Goal: Entertainment & Leisure: Consume media (video, audio)

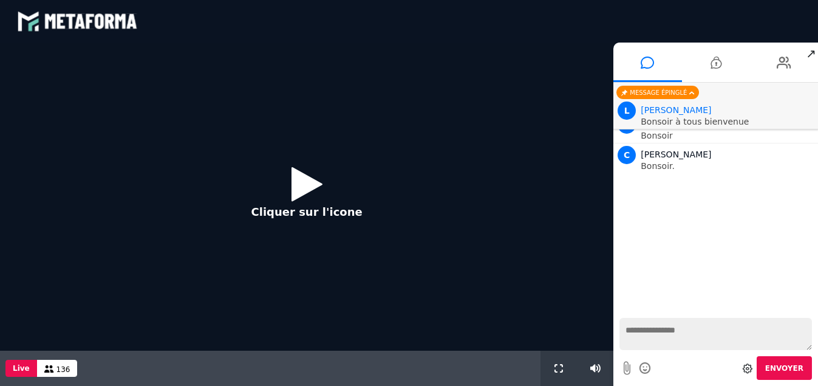
click at [294, 182] on icon at bounding box center [307, 183] width 31 height 39
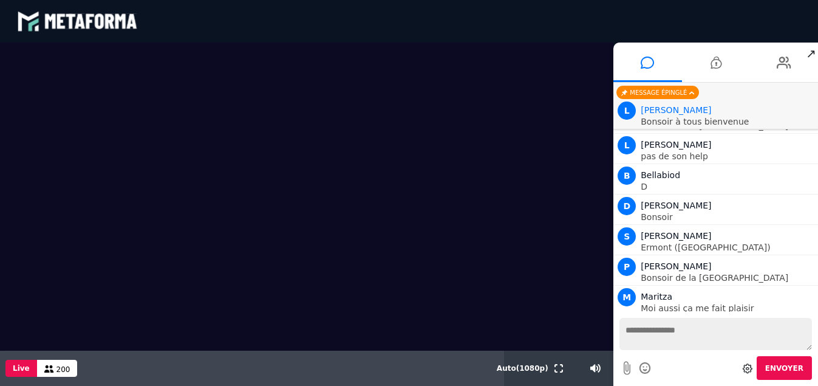
scroll to position [5368, 0]
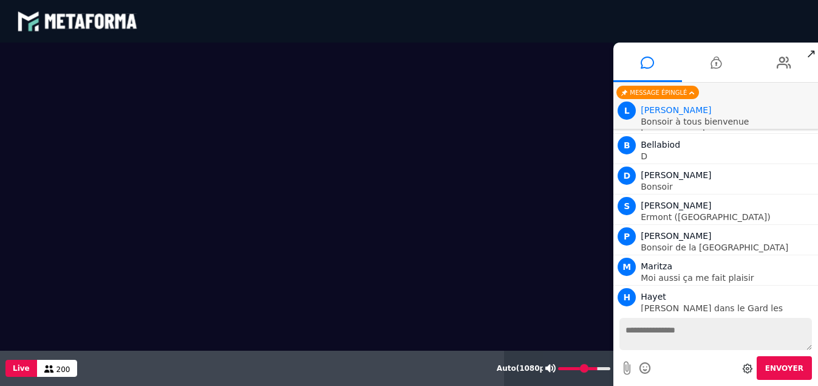
click at [553, 368] on icon at bounding box center [551, 368] width 10 height 9
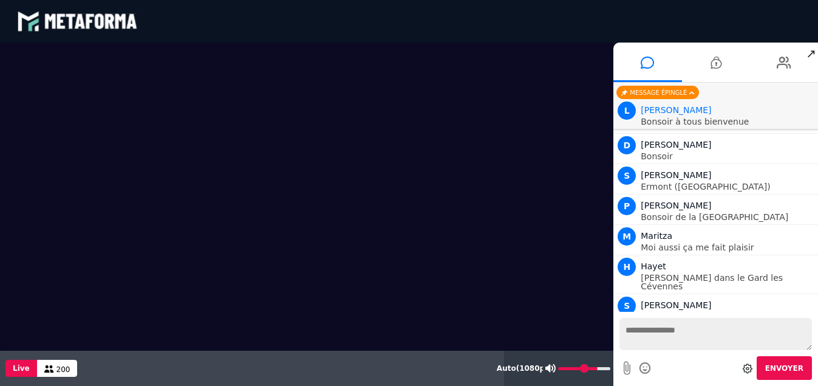
scroll to position [5429, 0]
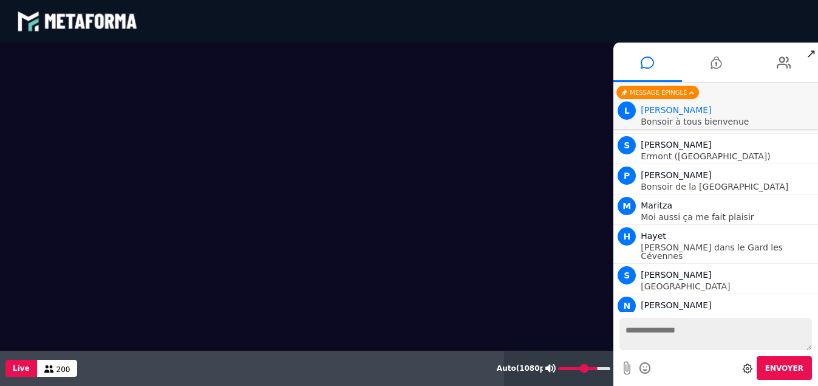
click at [553, 368] on icon at bounding box center [551, 368] width 10 height 9
click at [554, 368] on icon at bounding box center [551, 368] width 11 height 9
click at [554, 368] on icon at bounding box center [551, 368] width 10 height 9
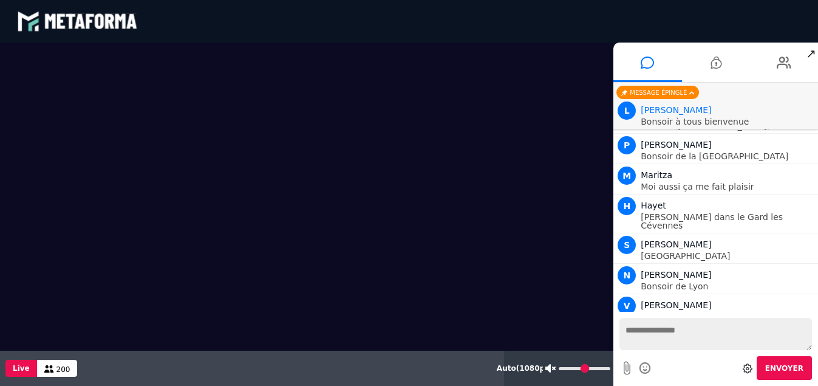
click at [553, 368] on icon at bounding box center [551, 368] width 11 height 9
click at [553, 368] on icon at bounding box center [551, 368] width 10 height 9
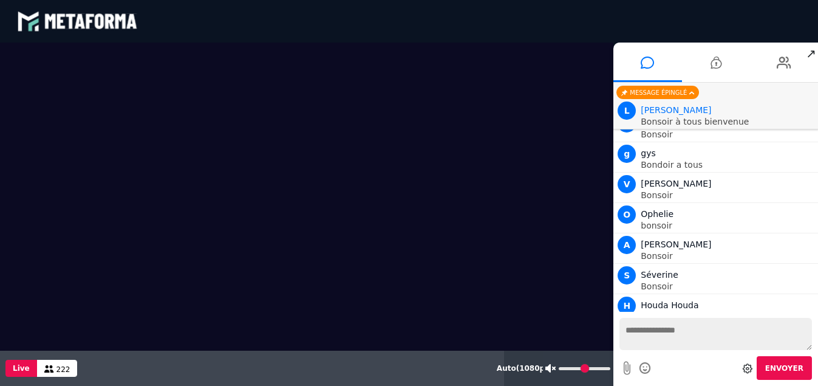
scroll to position [6946, 0]
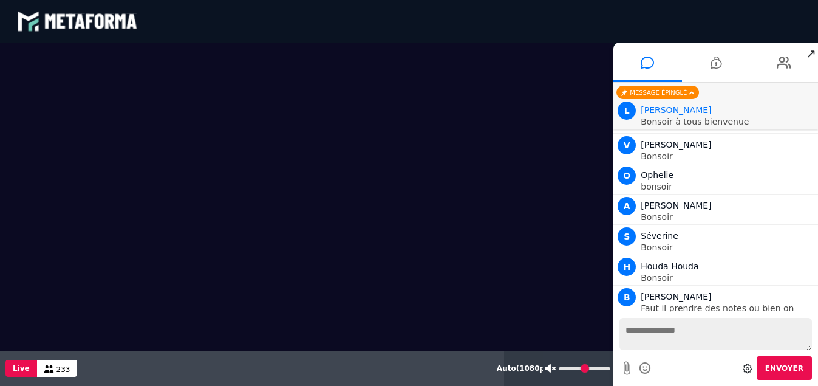
click at [553, 368] on icon at bounding box center [551, 368] width 11 height 9
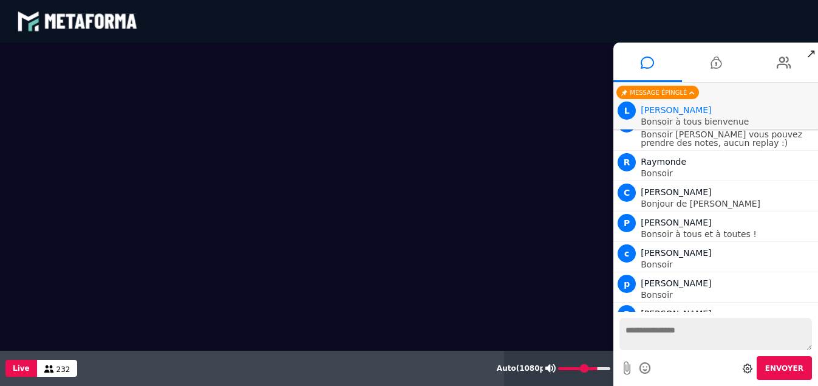
scroll to position [7189, 0]
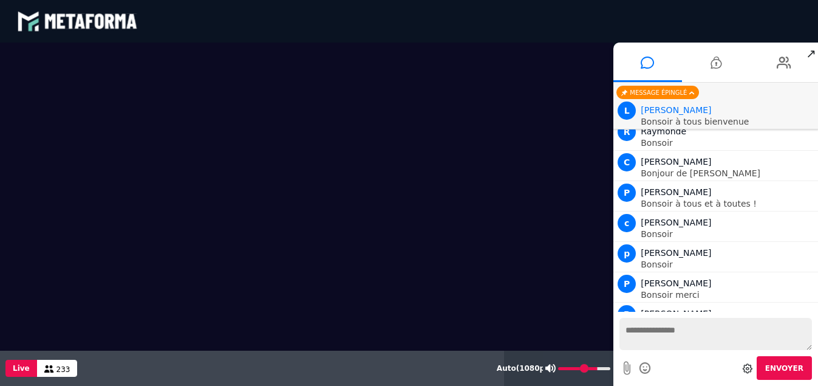
click at [555, 368] on button at bounding box center [550, 368] width 15 height 35
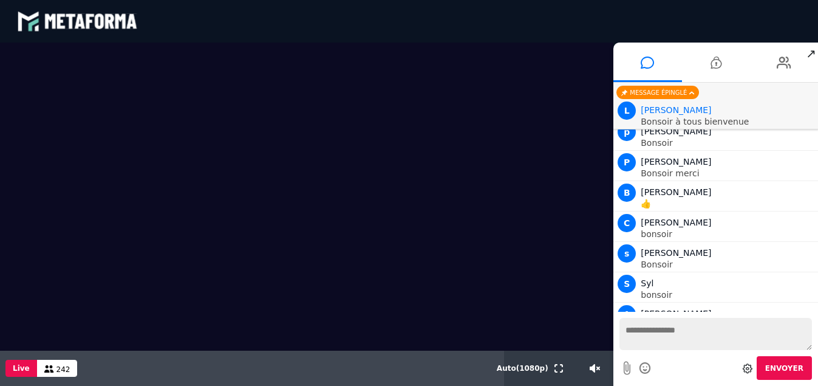
scroll to position [7341, 0]
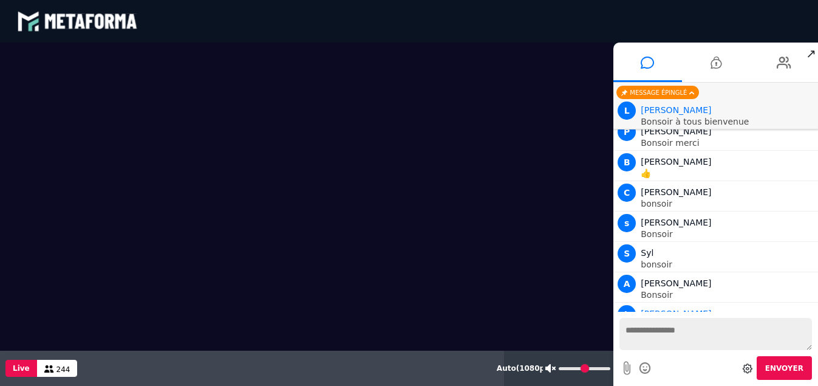
click at [553, 369] on icon at bounding box center [551, 368] width 11 height 9
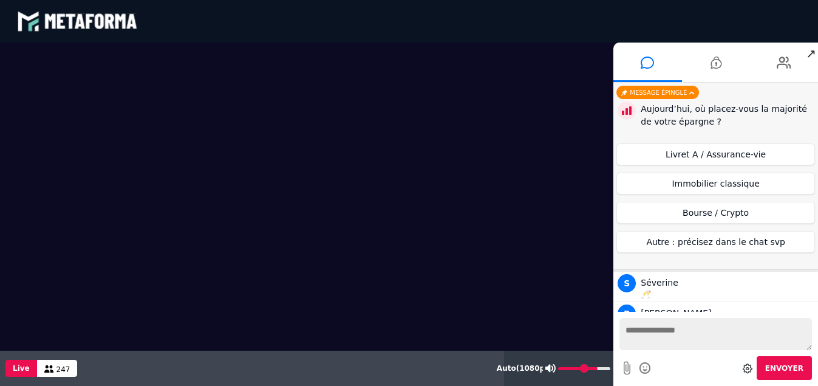
scroll to position [7462, 0]
click at [553, 369] on icon at bounding box center [551, 368] width 10 height 9
click at [552, 369] on icon at bounding box center [551, 368] width 11 height 9
click at [551, 370] on icon at bounding box center [551, 368] width 10 height 9
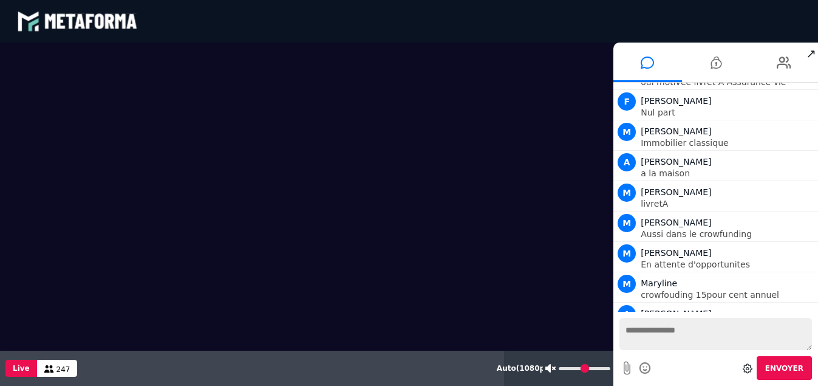
scroll to position [8230, 0]
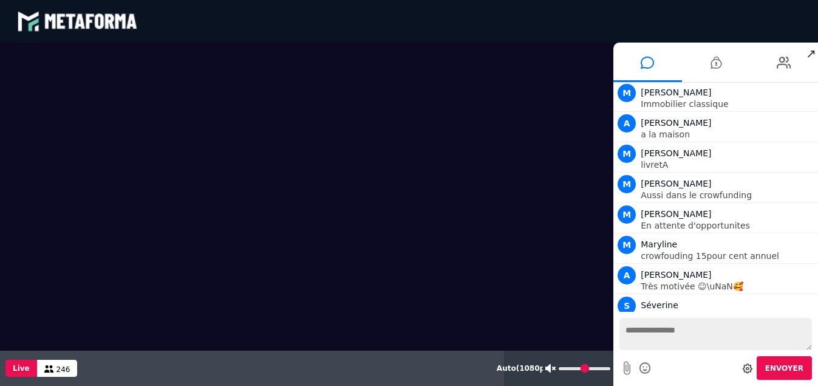
click at [551, 370] on icon at bounding box center [551, 368] width 11 height 9
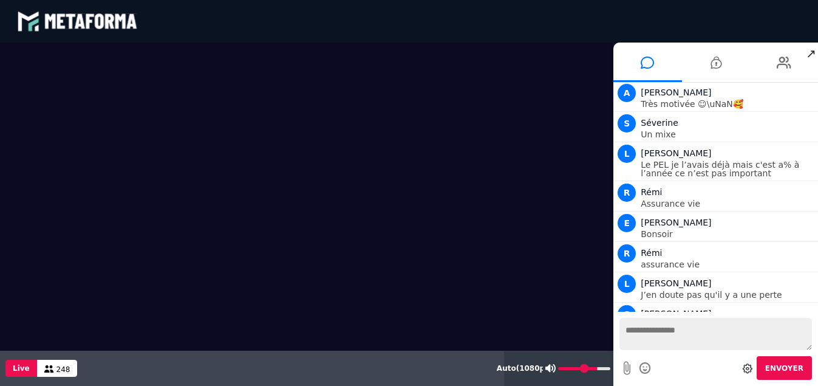
scroll to position [8443, 0]
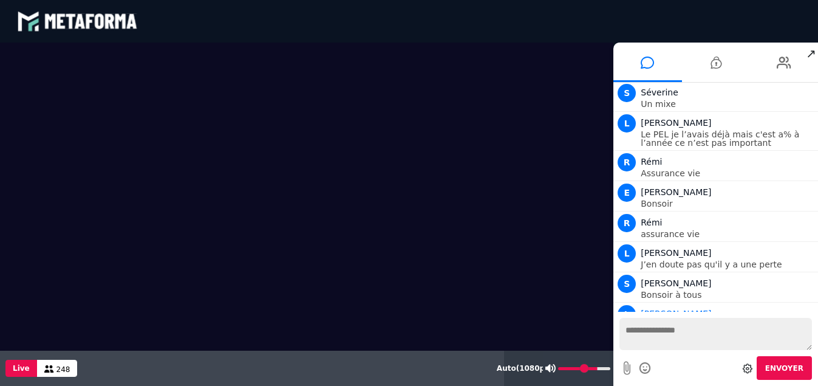
click at [548, 372] on icon at bounding box center [551, 368] width 10 height 9
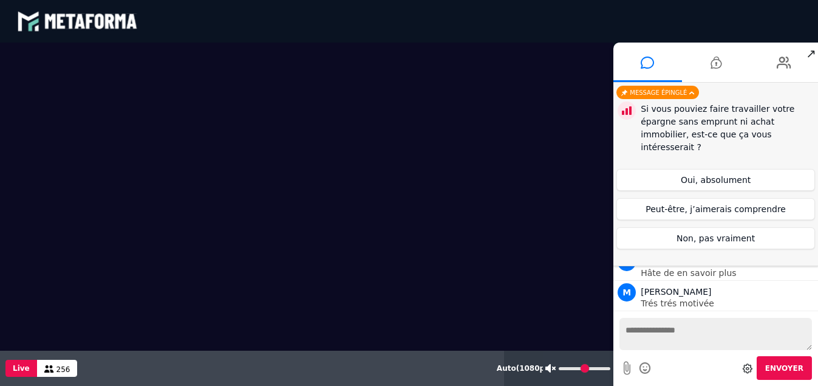
scroll to position [9280, 0]
click at [553, 369] on icon at bounding box center [551, 368] width 11 height 9
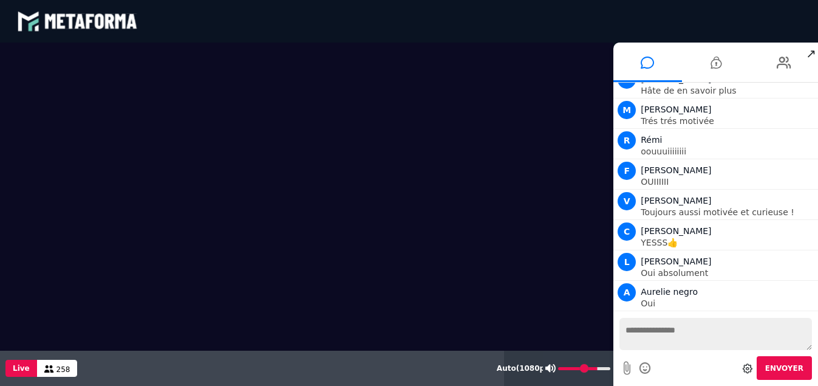
scroll to position [9462, 0]
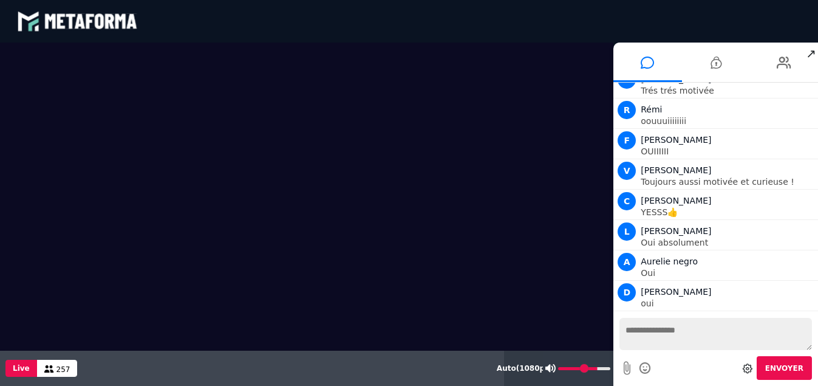
click at [552, 368] on icon at bounding box center [551, 368] width 10 height 9
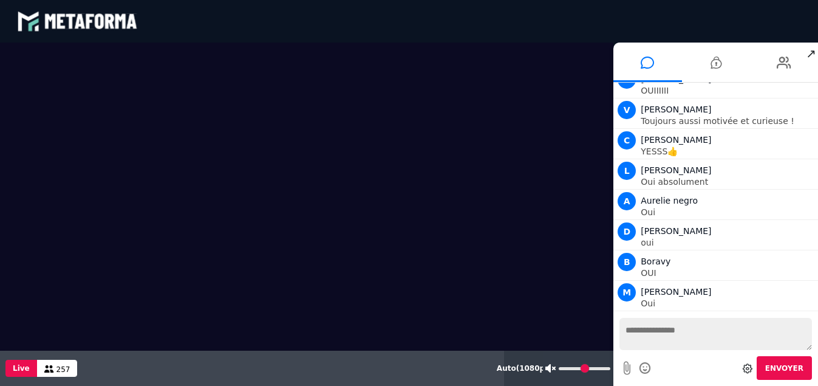
click at [555, 368] on icon at bounding box center [551, 368] width 11 height 9
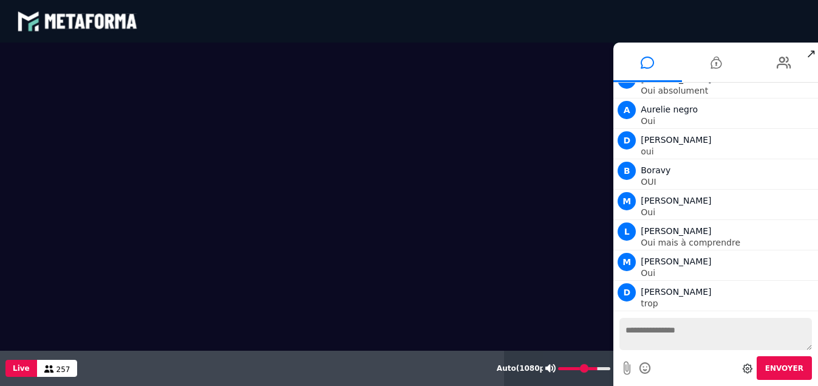
scroll to position [9645, 0]
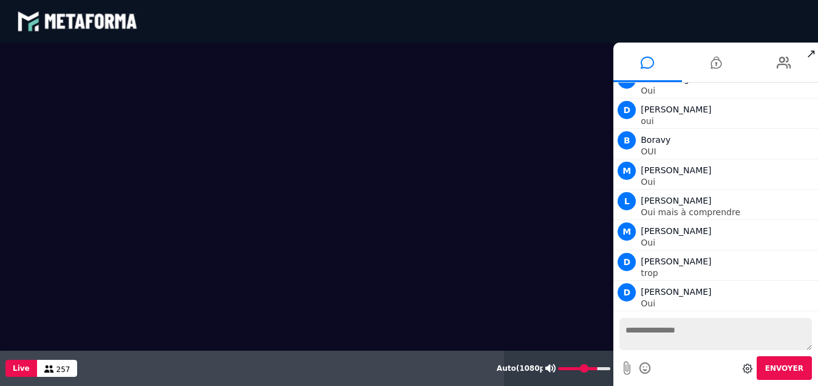
click at [558, 369] on button at bounding box center [550, 368] width 15 height 35
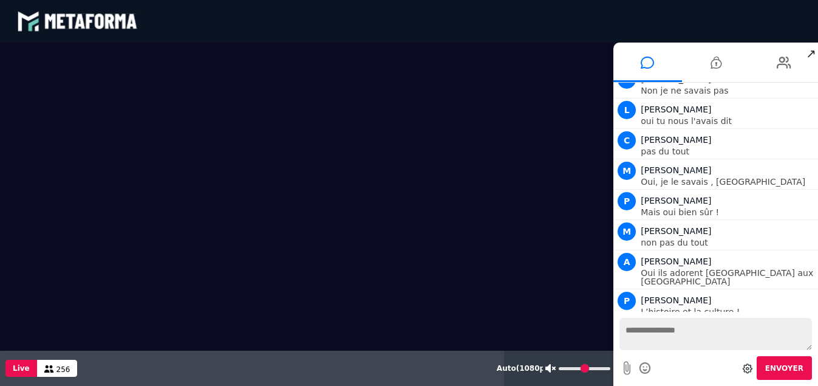
scroll to position [10191, 0]
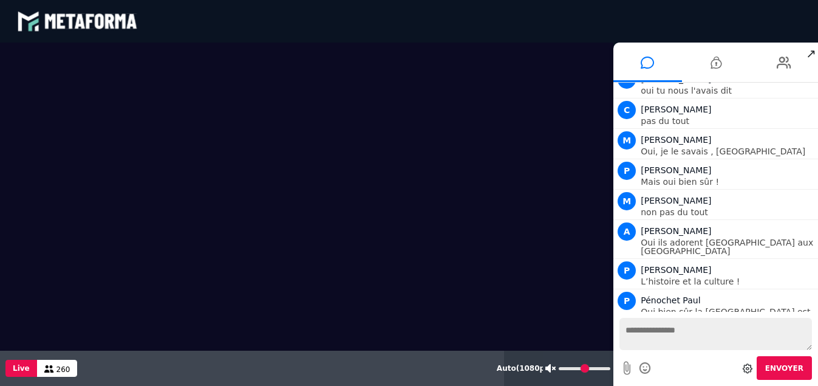
click at [557, 367] on button at bounding box center [551, 368] width 16 height 35
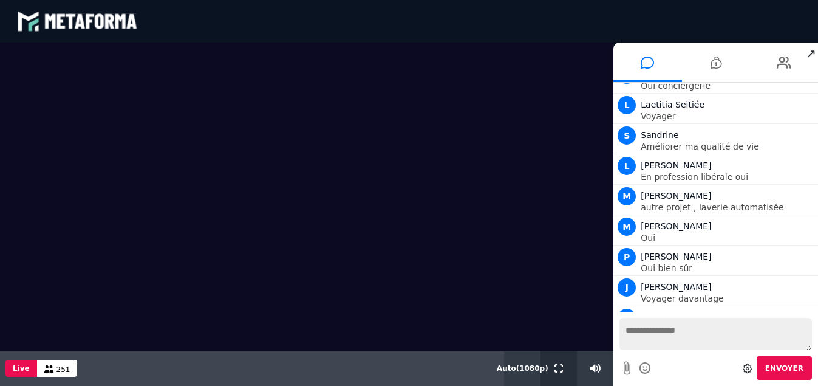
scroll to position [11545, 0]
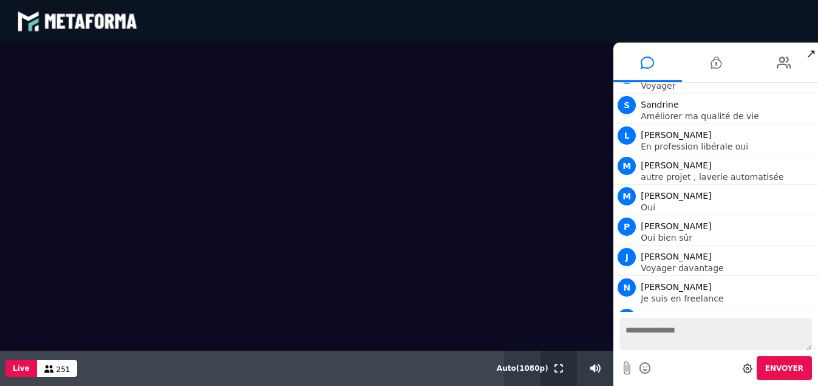
drag, startPoint x: 565, startPoint y: 375, endPoint x: 575, endPoint y: 425, distance: 50.2
click at [565, 375] on button at bounding box center [558, 368] width 13 height 35
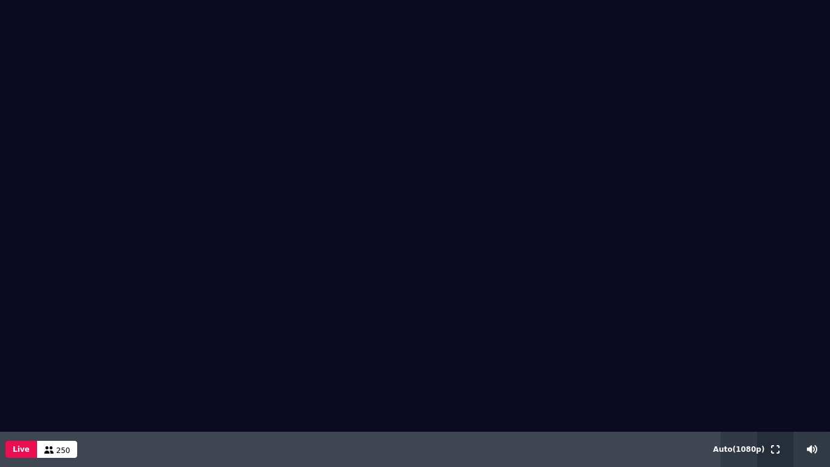
click at [772, 385] on button at bounding box center [774, 448] width 13 height 35
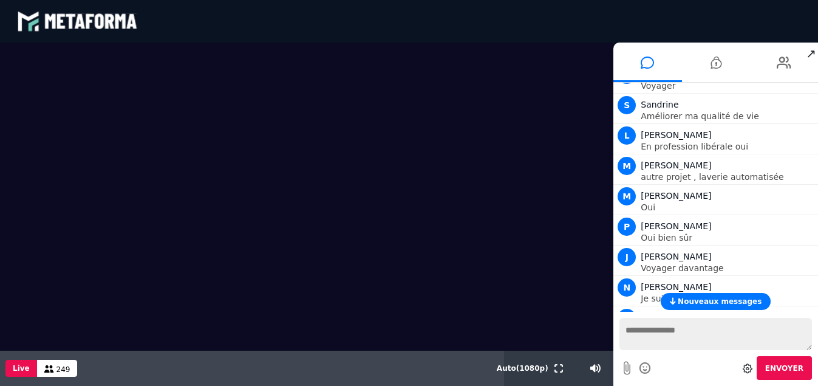
click at [817, 306] on div "Nouveaux messages" at bounding box center [716, 301] width 205 height 17
click at [816, 308] on div "Nouveaux messages" at bounding box center [716, 301] width 205 height 17
click at [815, 306] on div "Nouveaux messages" at bounding box center [716, 301] width 205 height 17
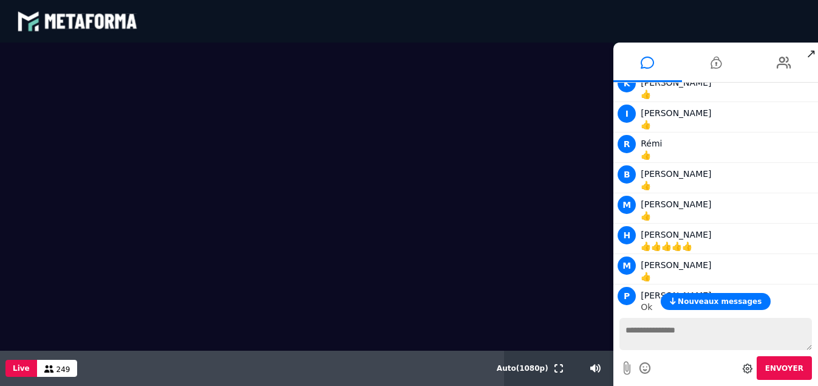
scroll to position [10526, 0]
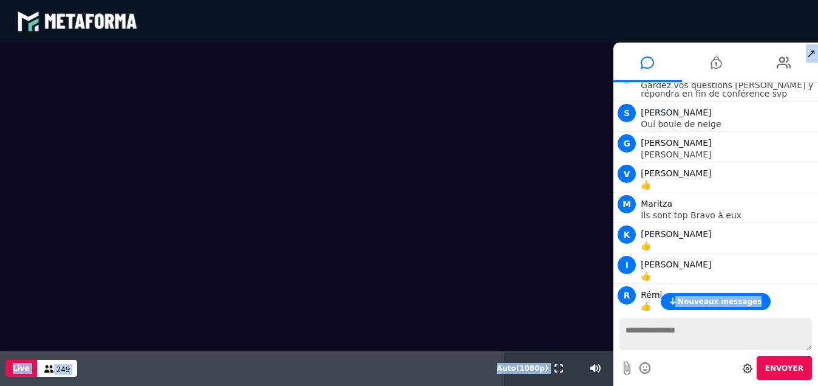
drag, startPoint x: 818, startPoint y: 296, endPoint x: 818, endPoint y: 314, distance: 17.6
click at [818, 314] on html "blastream met_channel-9815b25ebd2bfb1ca2e40341aa852e5e fr en fr Scène Compte li…" at bounding box center [409, 193] width 818 height 386
click at [817, 314] on div "Votre message est en attente de modération Envoyer" at bounding box center [716, 349] width 205 height 74
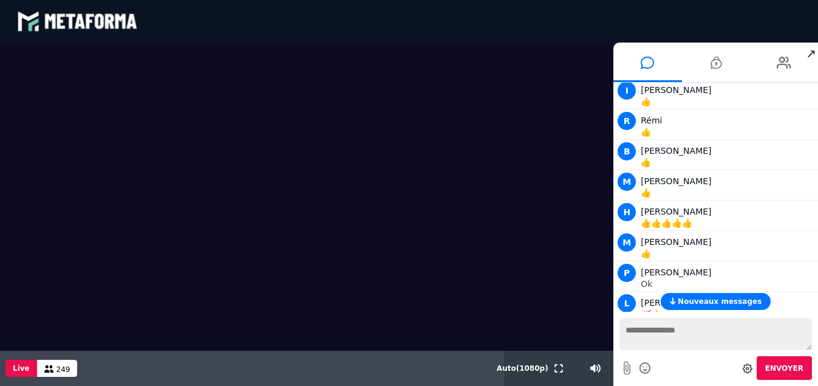
scroll to position [10726, 0]
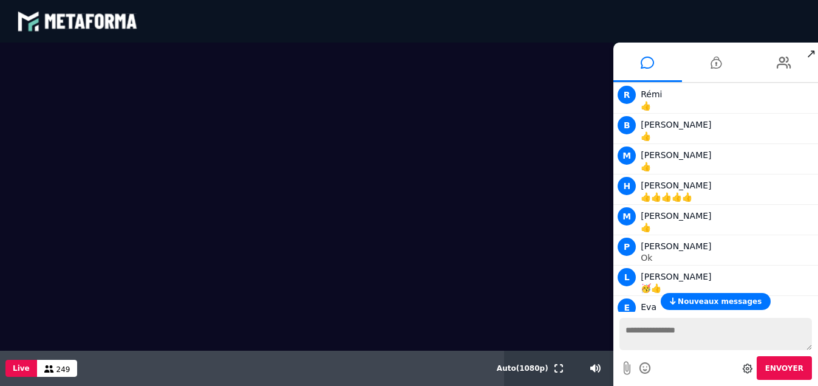
drag, startPoint x: 818, startPoint y: 312, endPoint x: 818, endPoint y: 331, distance: 19.4
click at [818, 331] on html "blastream met_channel-9815b25ebd2bfb1ca2e40341aa852e5e fr en fr Scène Compte li…" at bounding box center [409, 193] width 818 height 386
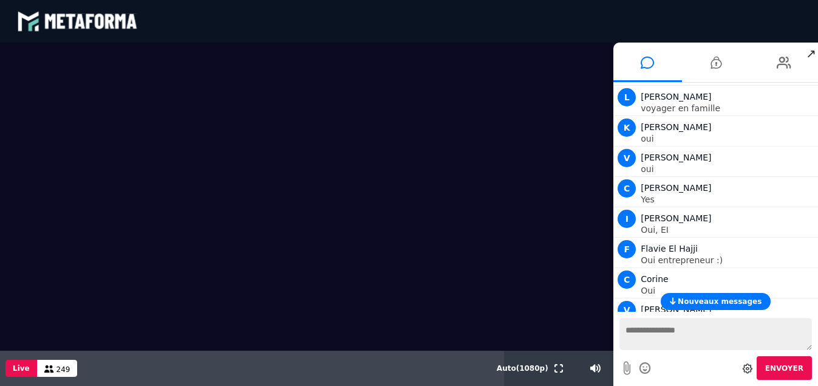
scroll to position [11160, 0]
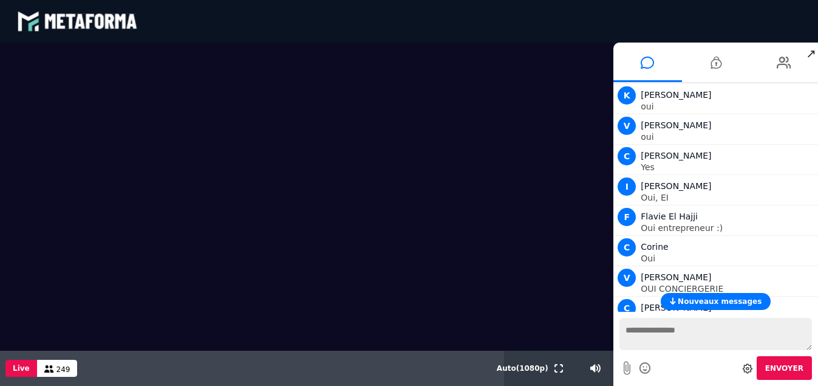
drag, startPoint x: 815, startPoint y: 295, endPoint x: 816, endPoint y: 303, distance: 8.1
click at [816, 303] on div "Nouveaux messages" at bounding box center [716, 301] width 205 height 17
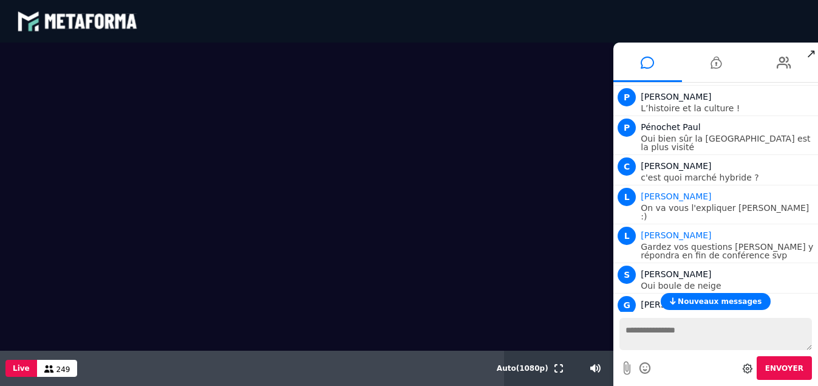
scroll to position [10358, 0]
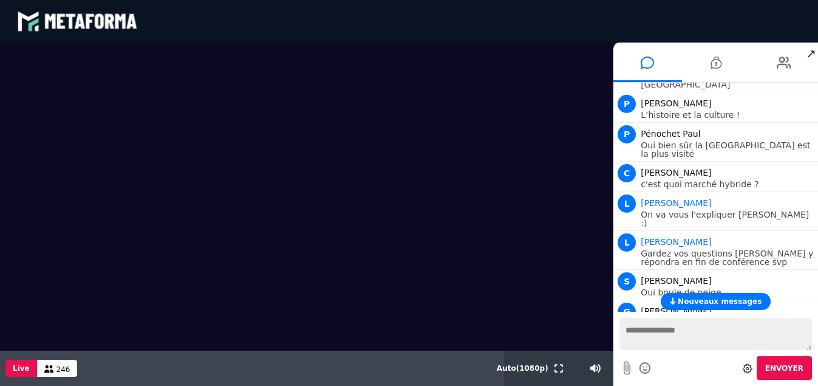
drag, startPoint x: 580, startPoint y: 338, endPoint x: 584, endPoint y: 344, distance: 7.4
drag, startPoint x: 584, startPoint y: 344, endPoint x: 477, endPoint y: 375, distance: 112.1
click at [477, 375] on div "Live 246" at bounding box center [252, 368] width 504 height 35
click at [552, 368] on icon at bounding box center [551, 368] width 10 height 9
click at [550, 371] on icon at bounding box center [551, 368] width 11 height 9
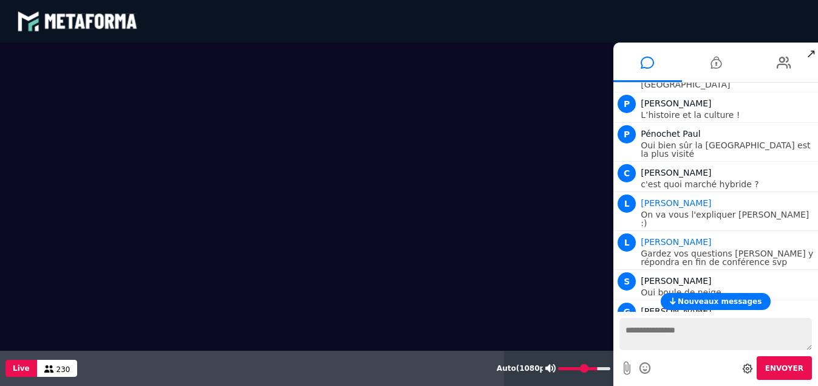
click at [557, 366] on button at bounding box center [550, 368] width 15 height 35
click at [555, 370] on icon at bounding box center [551, 368] width 11 height 9
type input "**"
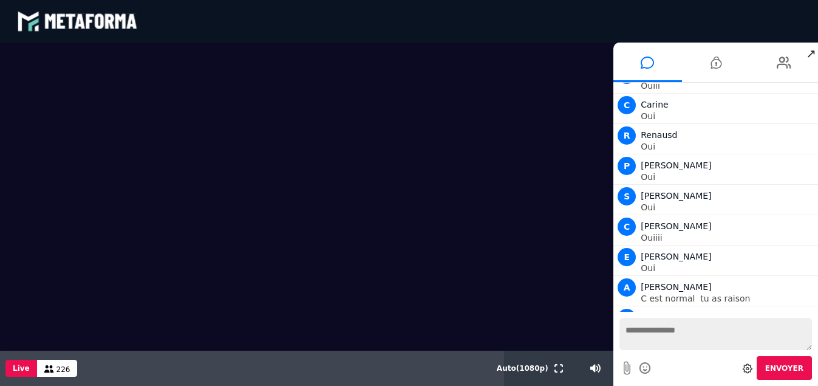
scroll to position [14408, 0]
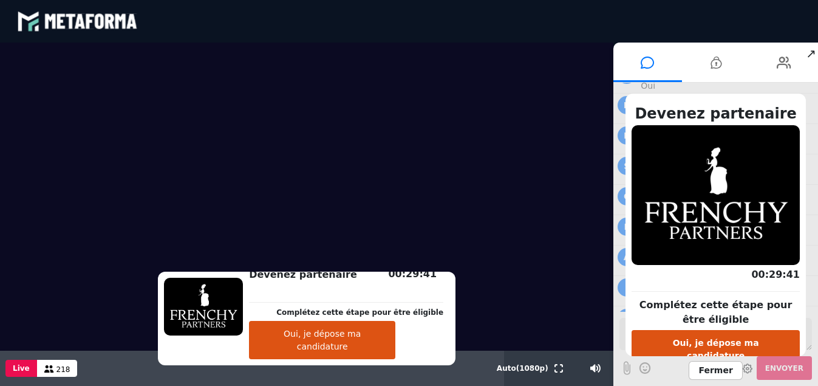
click at [721, 374] on span "Fermer" at bounding box center [715, 370] width 53 height 19
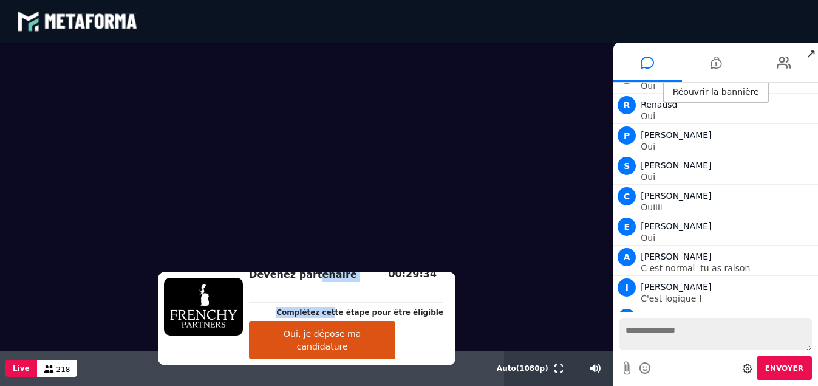
drag, startPoint x: 328, startPoint y: 281, endPoint x: 341, endPoint y: 310, distance: 31.5
click at [341, 310] on div "Devenez partenaire Complétez cette étape pour être éligible" at bounding box center [346, 306] width 194 height 29
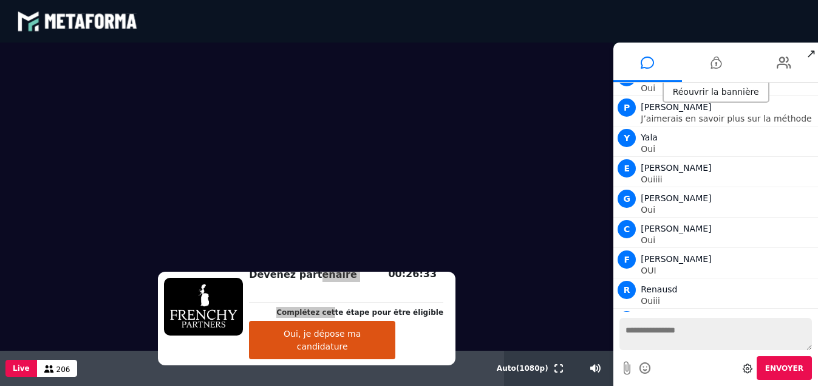
scroll to position [14146, 0]
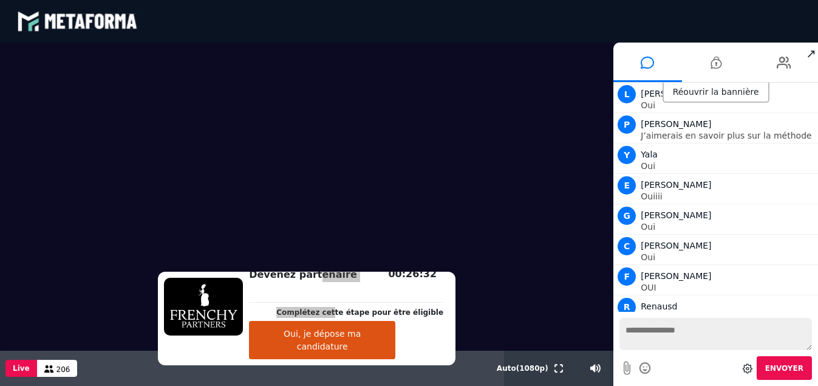
drag, startPoint x: 817, startPoint y: 225, endPoint x: 818, endPoint y: 259, distance: 33.4
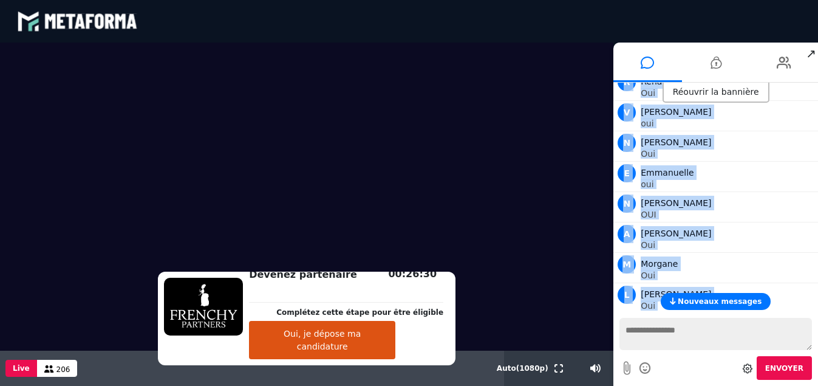
drag, startPoint x: 817, startPoint y: 295, endPoint x: 814, endPoint y: 318, distance: 23.9
click at [814, 318] on div "Réouvrir la bannière Nouveaux messages L Lara test L [PERSON_NAME] à tous bienv…" at bounding box center [716, 234] width 205 height 303
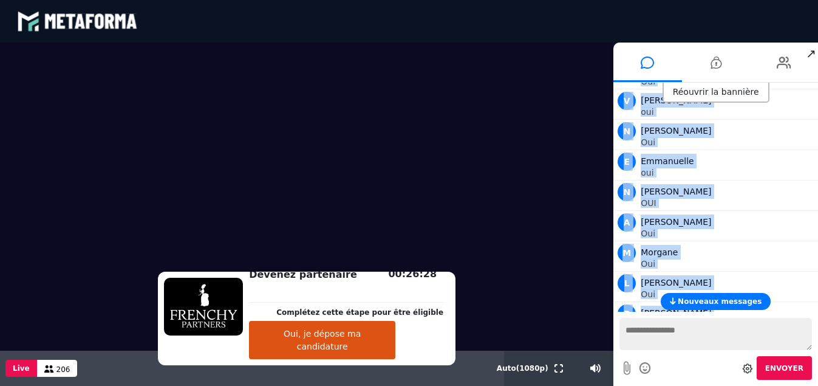
click at [731, 303] on span "Nouveaux messages" at bounding box center [720, 301] width 84 height 9
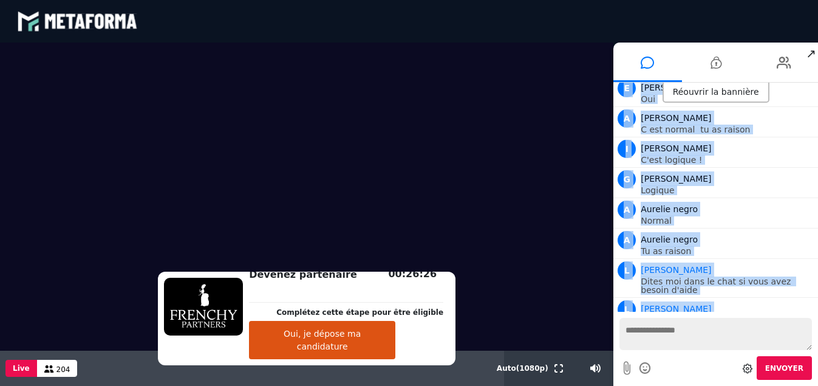
click at [796, 379] on div "[PERSON_NAME]" at bounding box center [728, 386] width 174 height 15
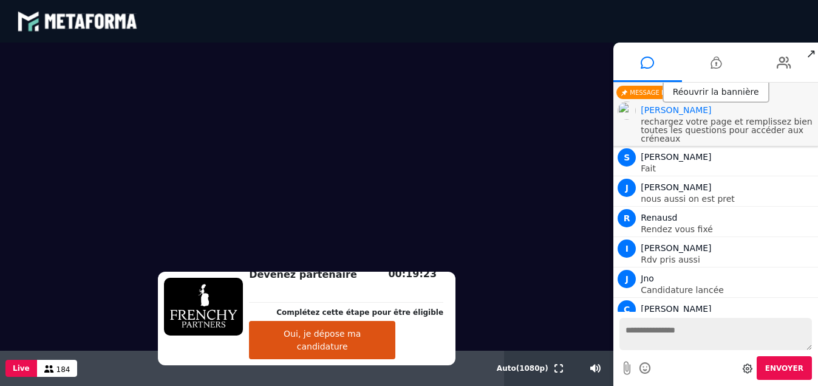
scroll to position [15810, 0]
